Goal: Task Accomplishment & Management: Use online tool/utility

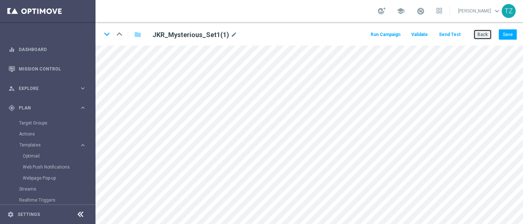
click at [485, 36] on button "Back" at bounding box center [483, 34] width 18 height 10
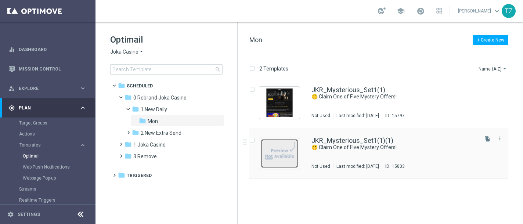
click at [283, 147] on img "Press SPACE to select this row." at bounding box center [279, 153] width 37 height 29
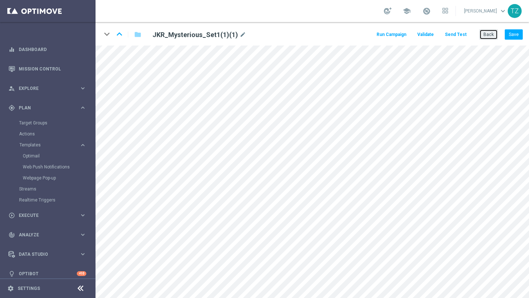
click at [487, 32] on button "Back" at bounding box center [489, 34] width 18 height 10
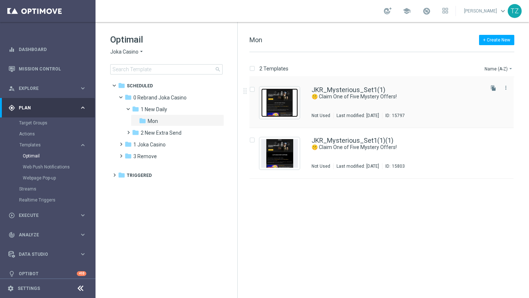
click at [282, 103] on img "Press SPACE to select this row." at bounding box center [279, 103] width 37 height 29
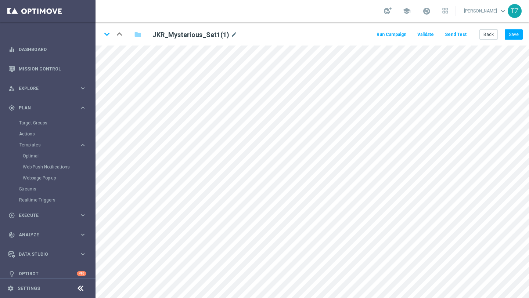
click at [460, 34] on button "Send Test" at bounding box center [456, 35] width 24 height 10
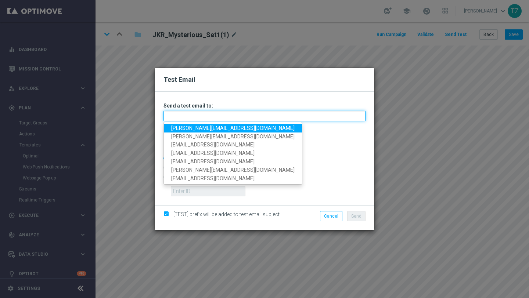
click at [216, 116] on input "text" at bounding box center [265, 116] width 202 height 10
type input "[EMAIL_ADDRESS][DOMAIN_NAME]"
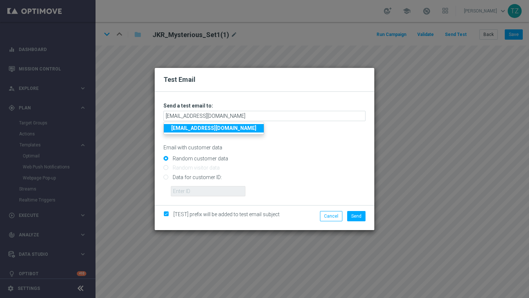
click at [205, 125] on link "[EMAIL_ADDRESS][DOMAIN_NAME]" at bounding box center [214, 128] width 100 height 8
click at [354, 218] on span "Send" at bounding box center [356, 216] width 10 height 5
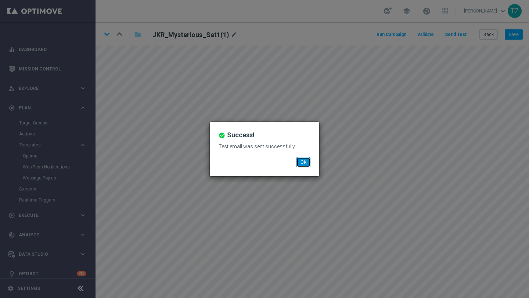
click at [304, 158] on button "OK" at bounding box center [304, 162] width 14 height 10
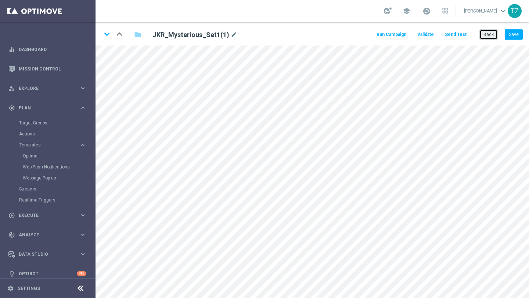
click at [494, 38] on button "Back" at bounding box center [489, 34] width 18 height 10
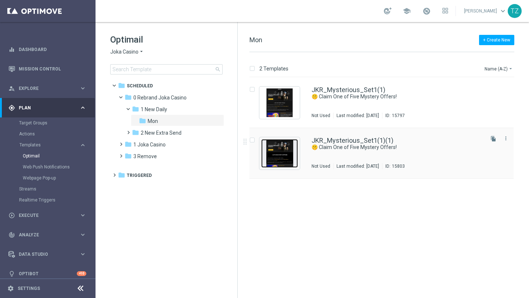
click at [278, 150] on img "Press SPACE to select this row." at bounding box center [279, 153] width 37 height 29
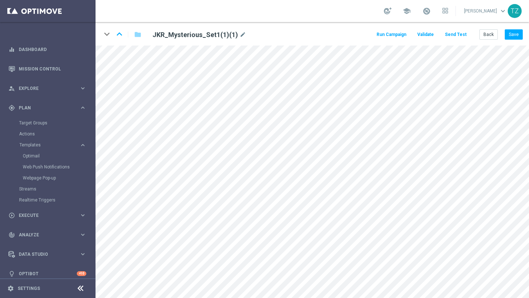
click at [462, 33] on button "Send Test" at bounding box center [456, 35] width 24 height 10
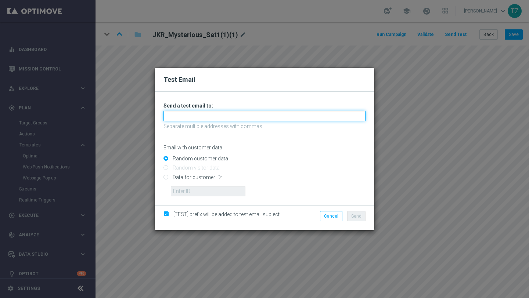
click at [221, 118] on input "text" at bounding box center [265, 116] width 202 height 10
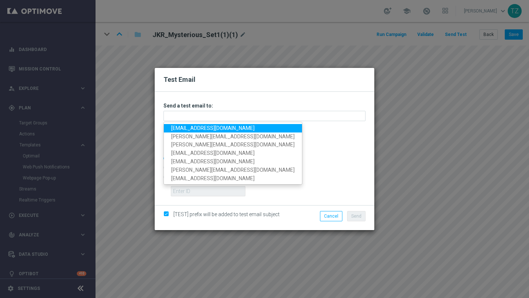
click at [184, 128] on link "[EMAIL_ADDRESS][DOMAIN_NAME]" at bounding box center [233, 128] width 138 height 8
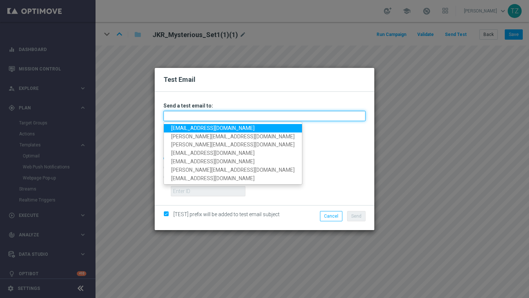
type input "[EMAIL_ADDRESS][DOMAIN_NAME]"
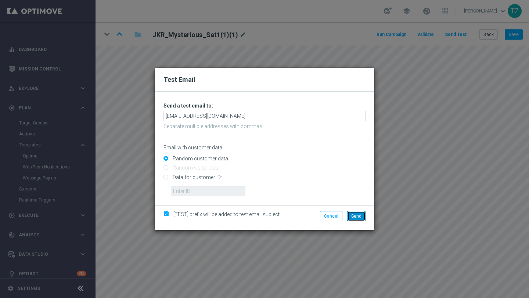
click at [360, 217] on span "Send" at bounding box center [356, 216] width 10 height 5
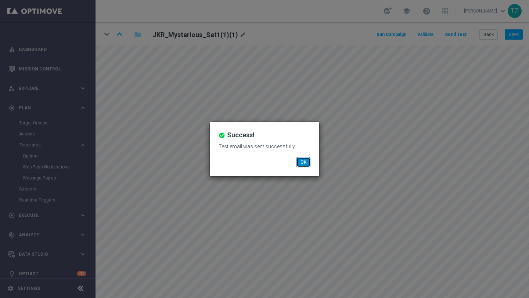
click at [311, 162] on li "OK" at bounding box center [304, 162] width 18 height 10
click at [306, 161] on button "OK" at bounding box center [304, 162] width 14 height 10
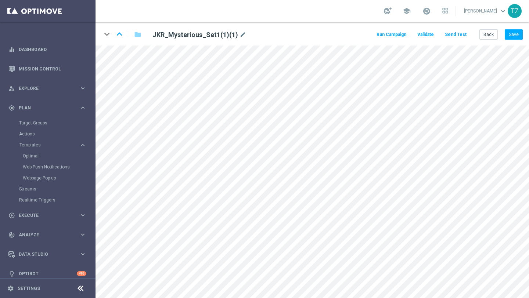
click at [454, 33] on button "Send Test" at bounding box center [456, 35] width 24 height 10
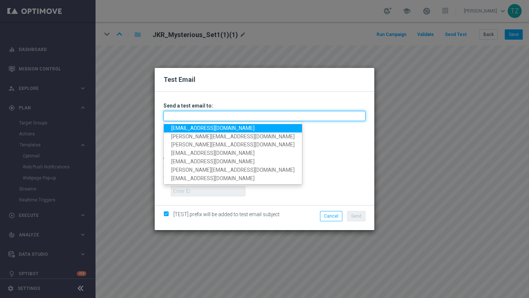
click at [189, 118] on input "text" at bounding box center [265, 116] width 202 height 10
type input "[PERSON_NAME][EMAIL_ADDRESS][DOMAIN_NAME]"
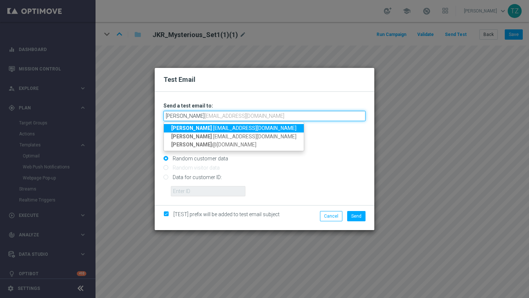
type input "[PERSON_NAME][EMAIL_ADDRESS][DOMAIN_NAME],[DOMAIN_NAME][EMAIL_ADDRESS][DOMAIN_N…"
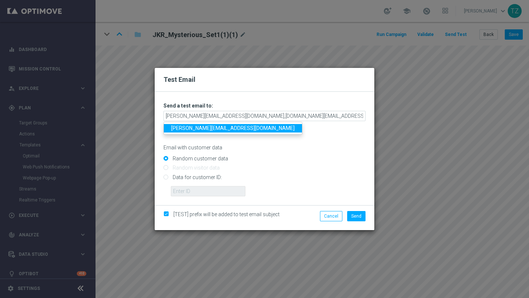
click at [296, 162] on input "Random customer data" at bounding box center [265, 162] width 202 height 10
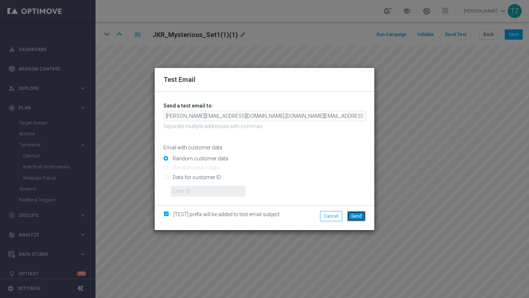
click at [356, 213] on button "Send" at bounding box center [356, 216] width 18 height 10
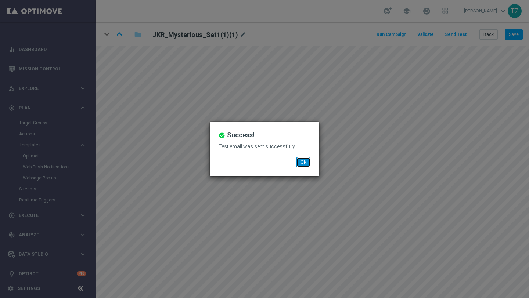
click at [305, 164] on button "OK" at bounding box center [304, 162] width 14 height 10
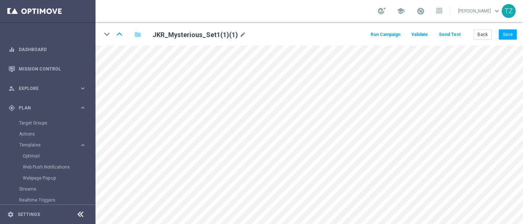
click at [450, 33] on button "Send Test" at bounding box center [450, 35] width 24 height 10
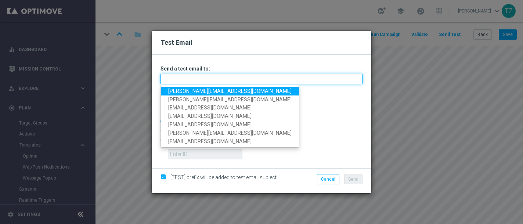
click at [205, 81] on input "text" at bounding box center [262, 79] width 202 height 10
type input "[EMAIL_ADDRESS][DOMAIN_NAME]"
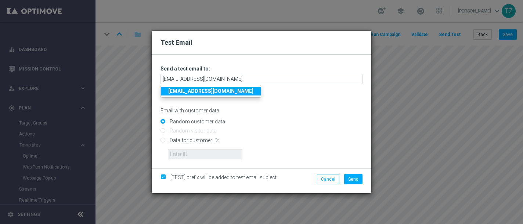
click at [212, 90] on strong "[EMAIL_ADDRESS][DOMAIN_NAME]" at bounding box center [210, 91] width 85 height 6
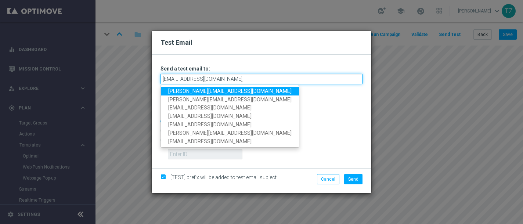
type input "[EMAIL_ADDRESS][DOMAIN_NAME],t"
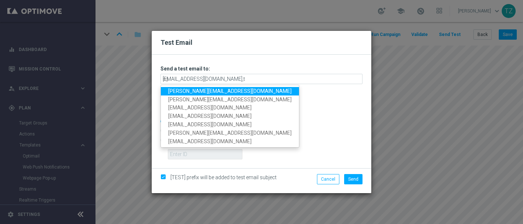
type input "eg"
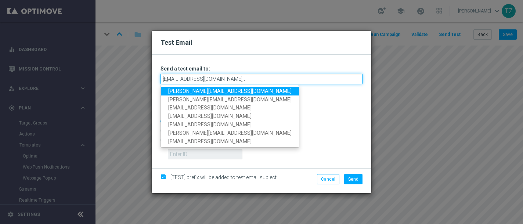
click at [225, 80] on input "[EMAIL_ADDRESS][DOMAIN_NAME],t" at bounding box center [262, 79] width 202 height 10
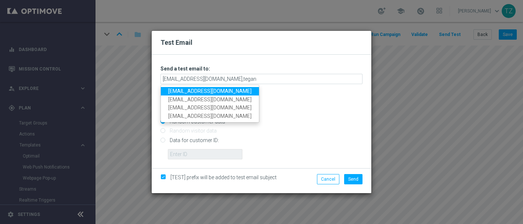
click at [182, 92] on link "[EMAIL_ADDRESS][DOMAIN_NAME]" at bounding box center [210, 91] width 98 height 8
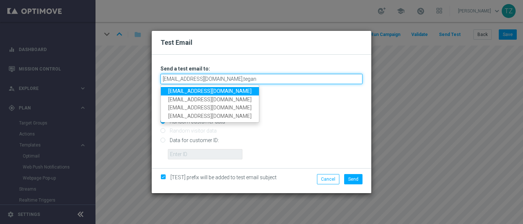
type input "[EMAIL_ADDRESS][DOMAIN_NAME],[EMAIL_ADDRESS][DOMAIN_NAME]"
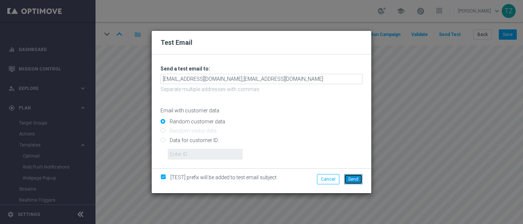
click at [359, 181] on button "Send" at bounding box center [353, 179] width 18 height 10
